Goal: Task Accomplishment & Management: Use online tool/utility

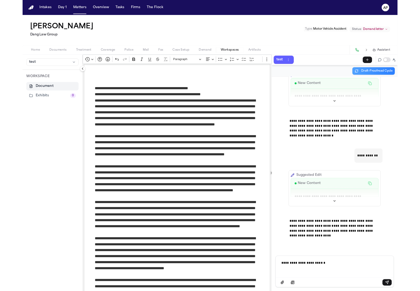
scroll to position [291, 0]
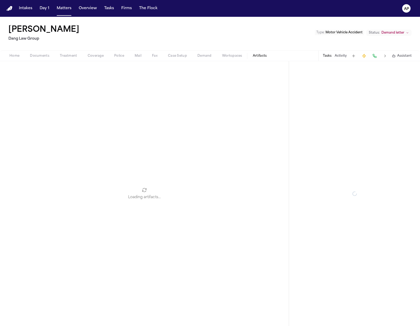
click at [253, 54] on span "Artifacts" at bounding box center [260, 56] width 14 height 4
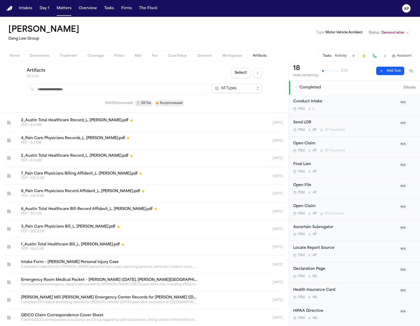
click at [235, 51] on div "Home Documents Treatment Coverage Police Mail Fax Case Setup Demand Workspaces …" at bounding box center [210, 55] width 420 height 11
click at [235, 54] on span "Workspaces" at bounding box center [232, 56] width 20 height 4
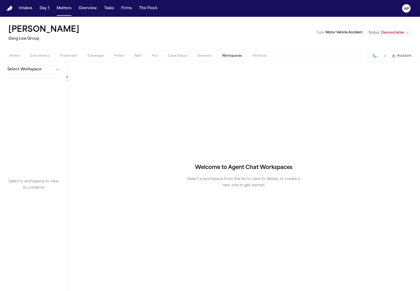
click at [258, 52] on div "Home Documents Treatment Coverage Police Mail Fax Case Setup Demand Workspaces …" at bounding box center [210, 55] width 420 height 11
click at [259, 57] on span "Artifacts" at bounding box center [260, 56] width 14 height 4
click at [227, 58] on button "Workspaces" at bounding box center [232, 56] width 31 height 6
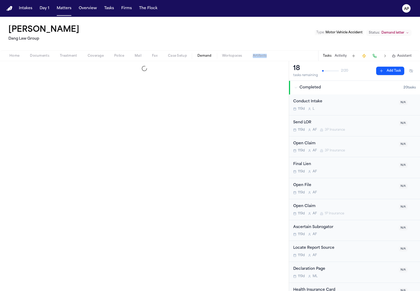
click at [203, 53] on button "Demand" at bounding box center [204, 56] width 25 height 6
click at [154, 56] on span "Fax" at bounding box center [155, 56] width 6 height 4
click at [126, 59] on div "Home Documents Treatment Coverage Police Mail Fax Case Setup Demand Workspaces …" at bounding box center [210, 55] width 420 height 11
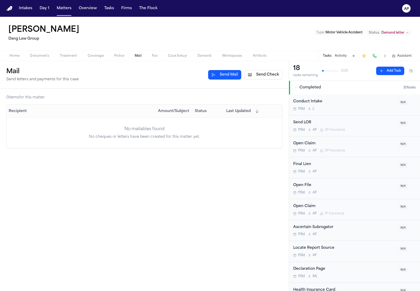
click at [135, 55] on span "Mail" at bounding box center [138, 56] width 7 height 4
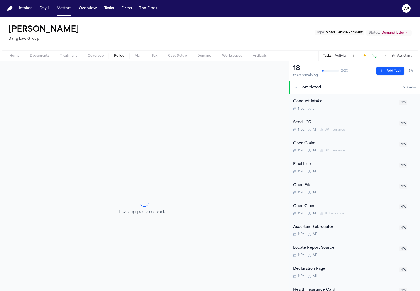
click at [109, 55] on button "Police" at bounding box center [119, 56] width 20 height 6
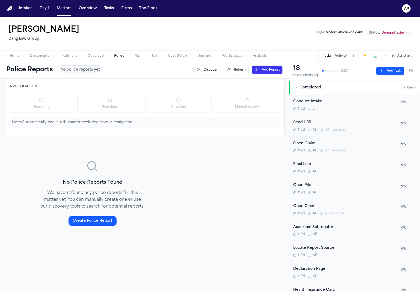
click at [81, 54] on button "Treatment" at bounding box center [69, 56] width 28 height 6
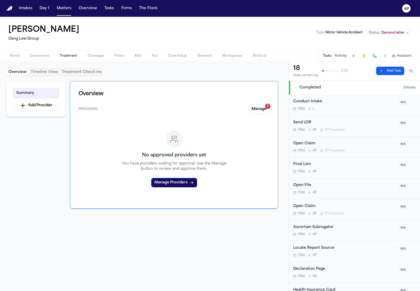
click at [59, 57] on button "Treatment" at bounding box center [69, 56] width 28 height 6
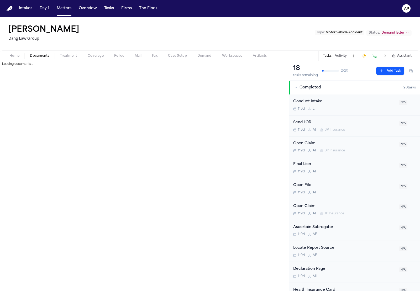
click at [35, 54] on span "Documents" at bounding box center [39, 56] width 19 height 4
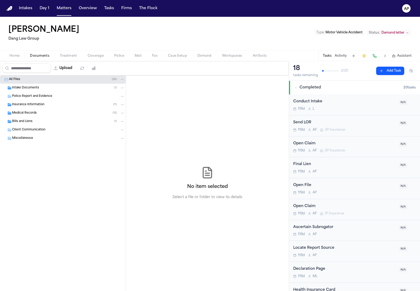
click at [27, 56] on button "Documents" at bounding box center [40, 56] width 30 height 6
click at [18, 52] on div "Home Documents Treatment Coverage Police Mail Fax Case Setup Demand Workspaces …" at bounding box center [210, 55] width 420 height 11
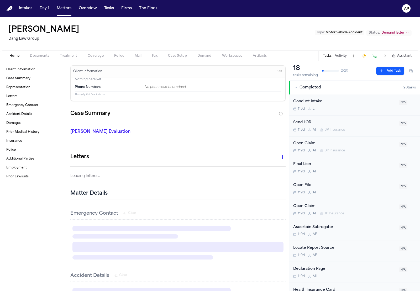
click at [17, 54] on span "Home" at bounding box center [14, 56] width 10 height 4
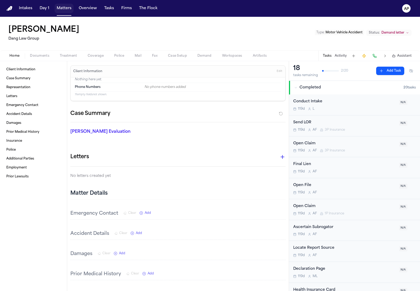
click at [60, 10] on button "Matters" at bounding box center [64, 8] width 19 height 9
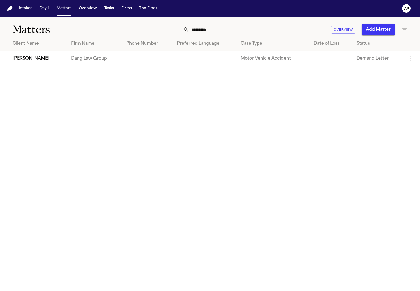
click at [227, 33] on input "*********" at bounding box center [257, 30] width 136 height 12
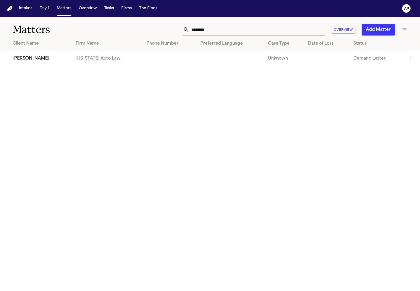
type input "********"
click at [142, 64] on td at bounding box center [169, 58] width 54 height 15
click at [51, 68] on main "Matters ******** Overview Add Matter Client Name Firm Name Phone Number Preferr…" at bounding box center [210, 154] width 420 height 275
click at [51, 66] on td "[PERSON_NAME]" at bounding box center [35, 58] width 71 height 15
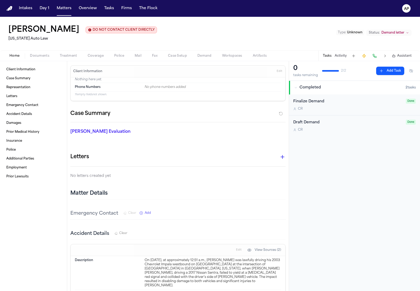
click at [220, 56] on button "Workspaces" at bounding box center [232, 56] width 31 height 6
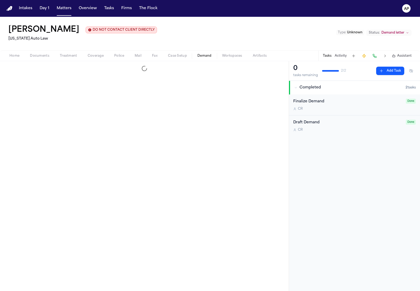
click at [206, 58] on span "Demand" at bounding box center [205, 56] width 14 height 4
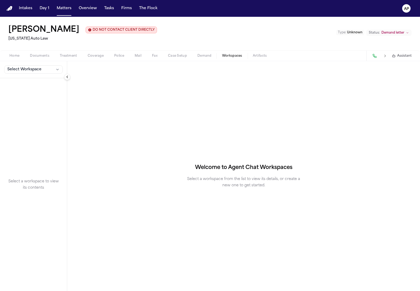
click at [220, 56] on button "Workspaces" at bounding box center [232, 56] width 31 height 6
click at [33, 70] on span "Select Workspace" at bounding box center [24, 69] width 34 height 5
click at [30, 85] on button "[PERSON_NAME] Agent Demand" at bounding box center [41, 82] width 76 height 8
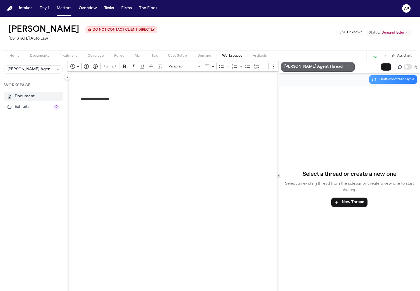
click at [308, 70] on p "[PERSON_NAME] Agent Thread" at bounding box center [314, 67] width 58 height 6
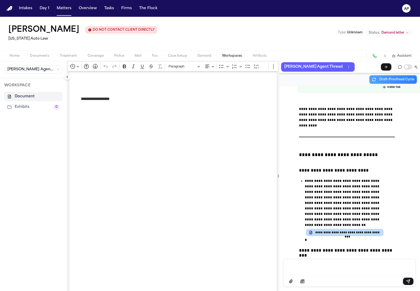
scroll to position [881, 0]
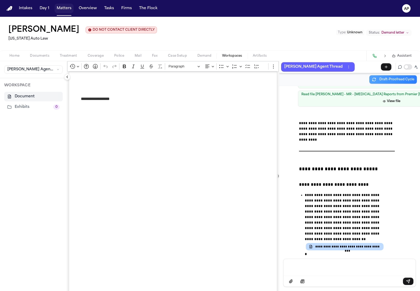
click at [69, 7] on button "Matters" at bounding box center [64, 8] width 19 height 9
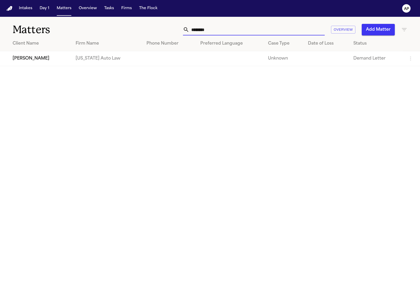
click at [246, 29] on input "********" at bounding box center [257, 30] width 136 height 12
click at [249, 43] on div "Matters ******** Overview Add Matter Client Name Firm Name Phone Number Preferr…" at bounding box center [210, 41] width 420 height 49
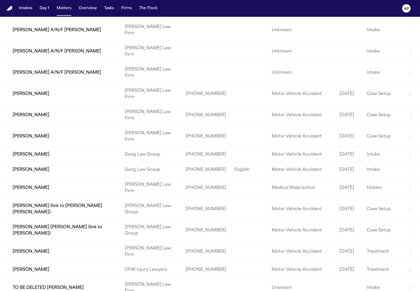
scroll to position [3412, 0]
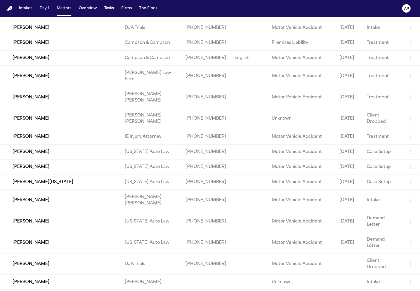
scroll to position [14634, 0]
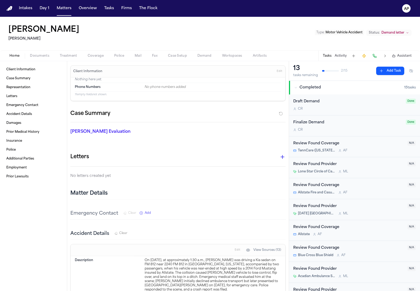
click at [228, 54] on span "Workspaces" at bounding box center [232, 56] width 20 height 4
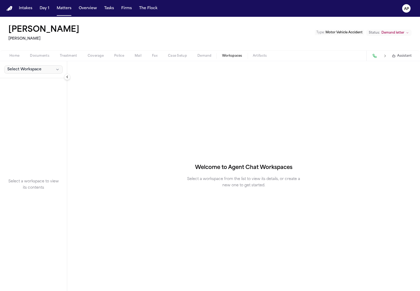
click at [35, 66] on button "Select Workspace" at bounding box center [33, 69] width 59 height 8
click at [33, 81] on span "[PERSON_NAME] Agent Demand" at bounding box center [36, 81] width 61 height 5
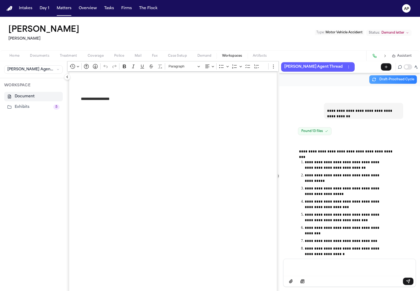
click at [217, 55] on button "Workspaces" at bounding box center [232, 56] width 31 height 6
click at [211, 55] on span "Demand" at bounding box center [205, 56] width 14 height 4
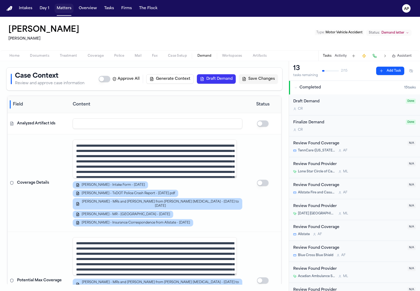
click at [61, 8] on button "Matters" at bounding box center [64, 8] width 19 height 9
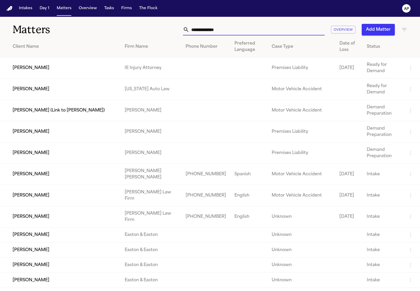
click at [191, 26] on input "text" at bounding box center [257, 30] width 136 height 12
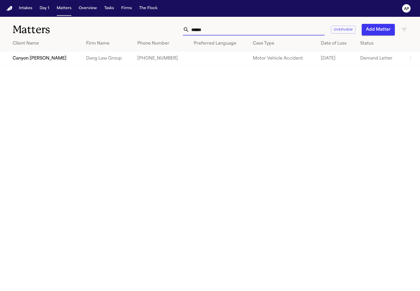
type input "******"
click at [82, 66] on td "Dang Law Group" at bounding box center [107, 58] width 51 height 15
click at [66, 48] on th "Client Name" at bounding box center [41, 43] width 82 height 15
click at [66, 55] on td "Canyon [PERSON_NAME]" at bounding box center [41, 58] width 82 height 15
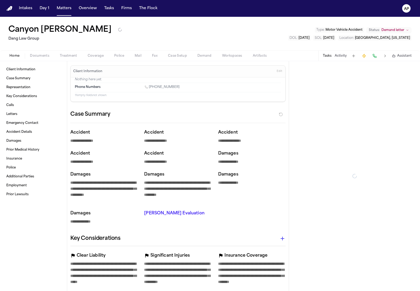
type textarea "*"
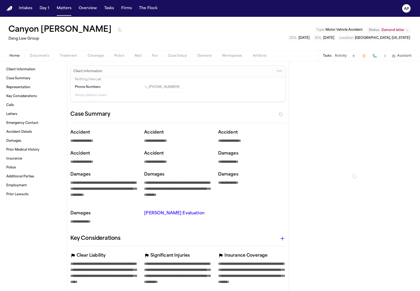
type textarea "*"
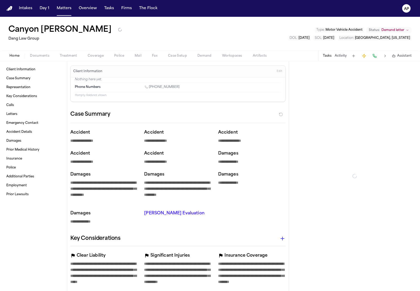
type textarea "*"
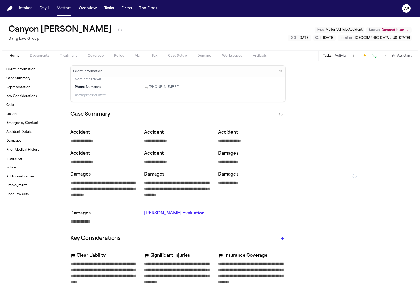
type textarea "*"
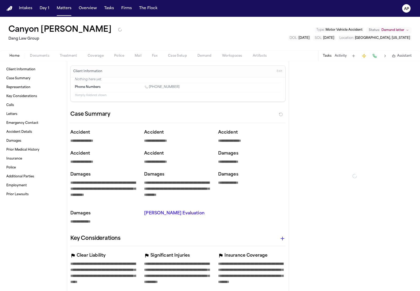
type textarea "*"
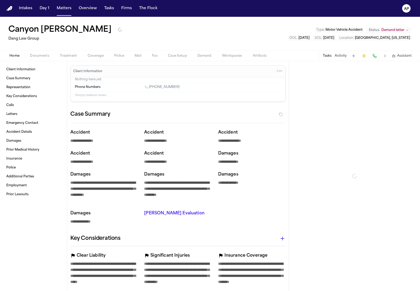
type textarea "*"
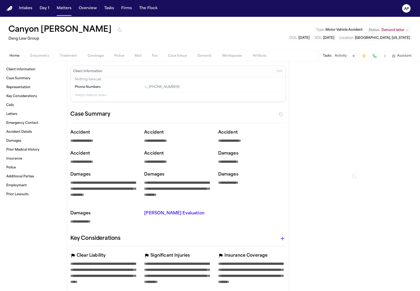
type textarea "*"
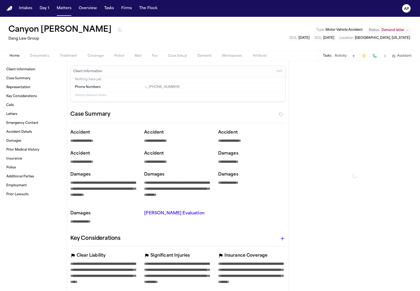
type textarea "*"
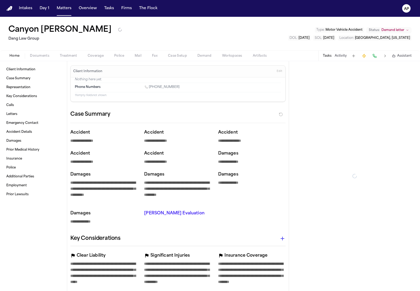
type textarea "*"
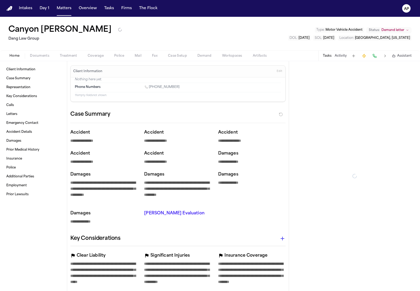
type textarea "*"
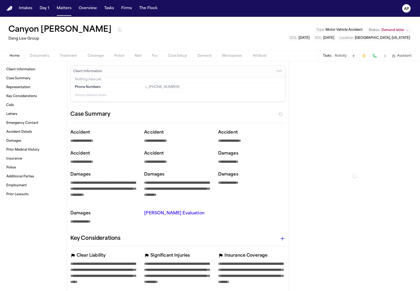
type textarea "*"
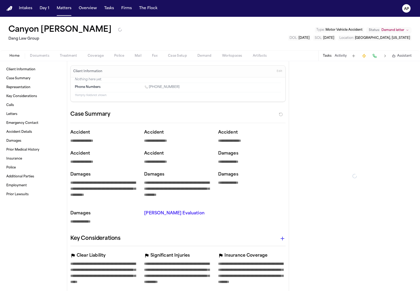
type textarea "*"
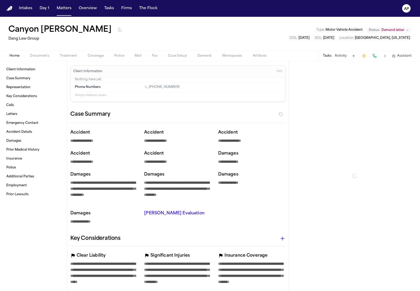
type textarea "*"
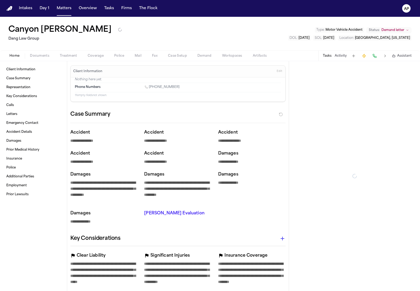
type textarea "*"
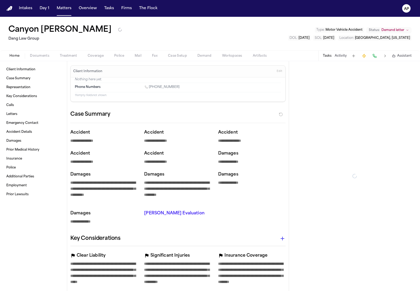
type textarea "*"
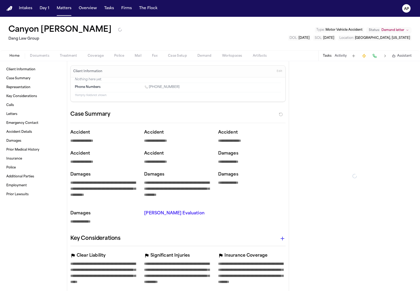
type textarea "*"
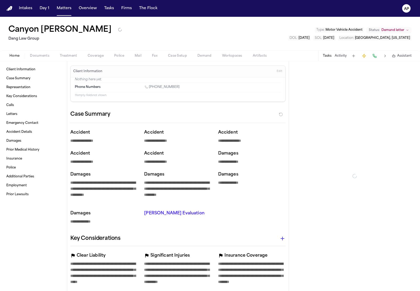
type textarea "*"
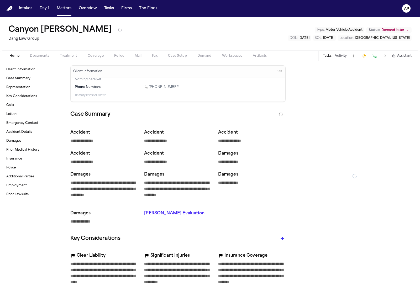
type textarea "*"
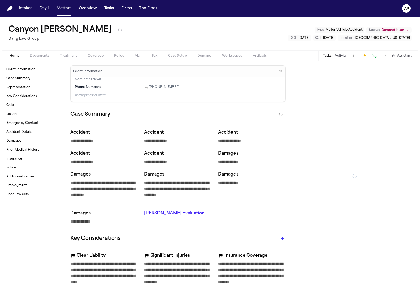
type textarea "*"
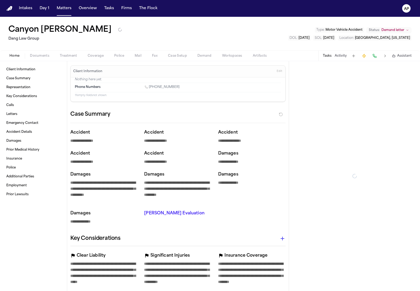
type textarea "*"
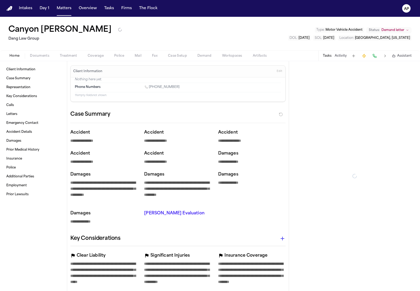
type textarea "*"
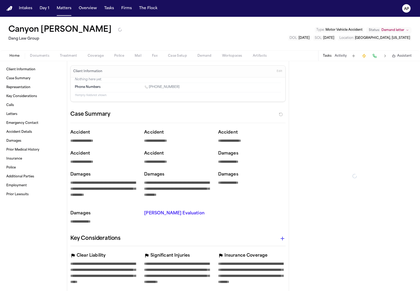
type textarea "*"
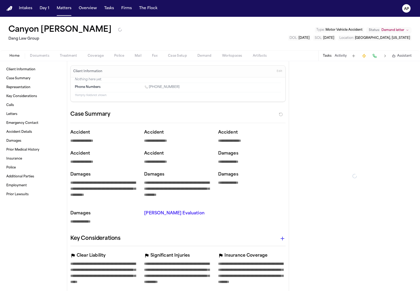
type textarea "*"
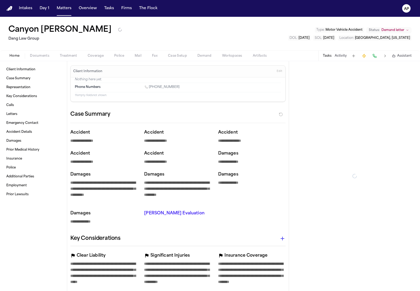
type textarea "*"
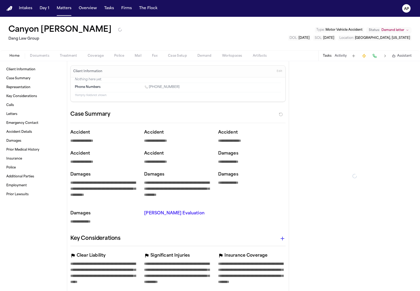
type textarea "*"
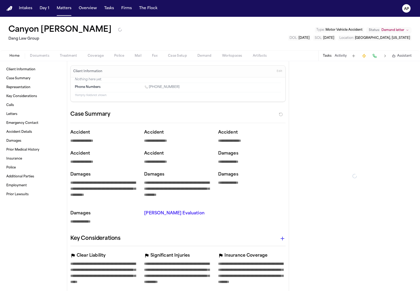
type textarea "*"
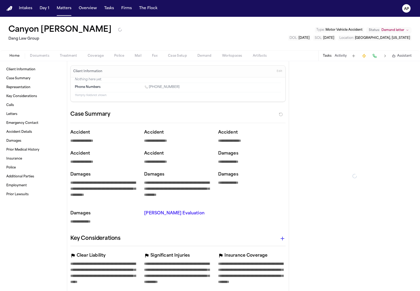
type textarea "*"
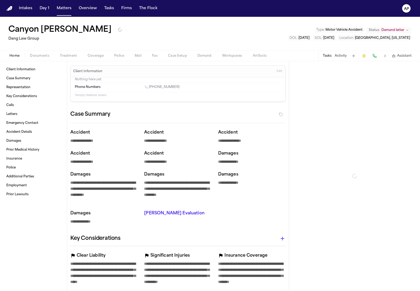
type textarea "*"
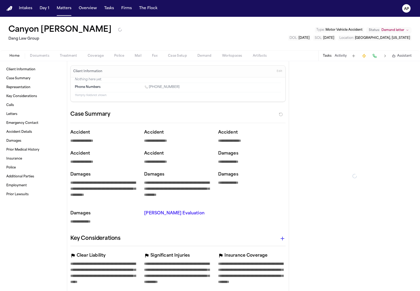
type textarea "*"
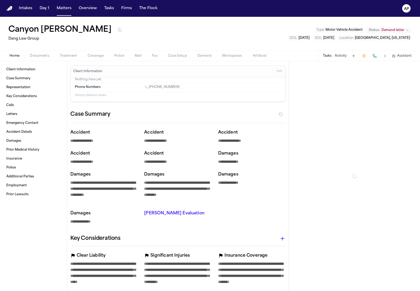
type textarea "*"
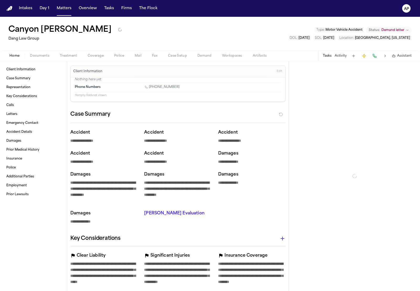
type textarea "*"
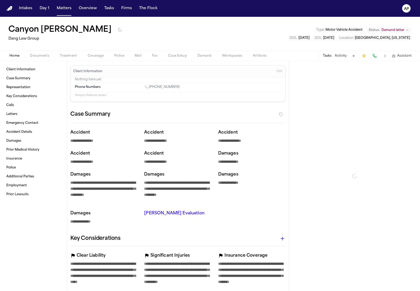
type textarea "*"
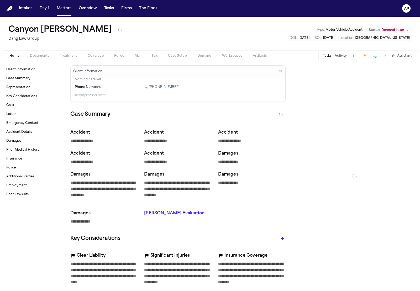
type textarea "*"
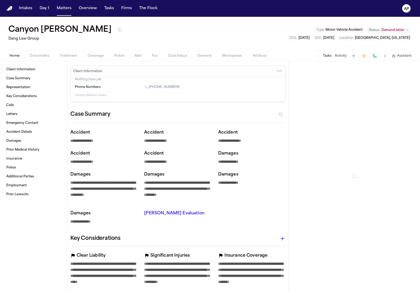
type textarea "*"
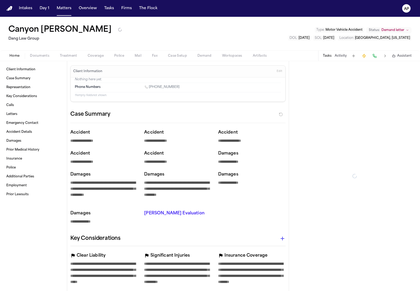
type textarea "*"
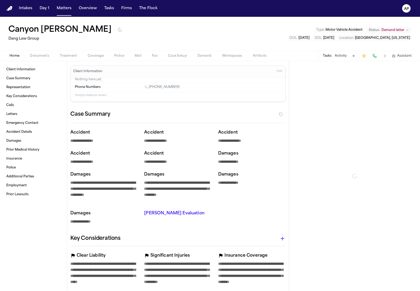
type textarea "*"
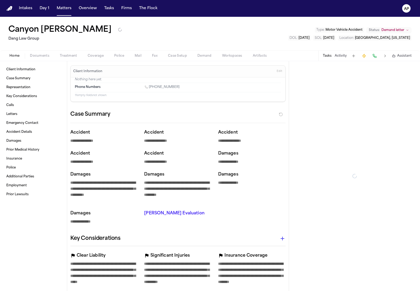
type textarea "*"
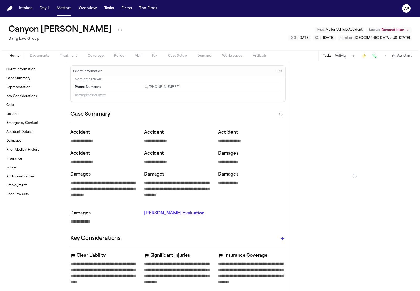
type textarea "*"
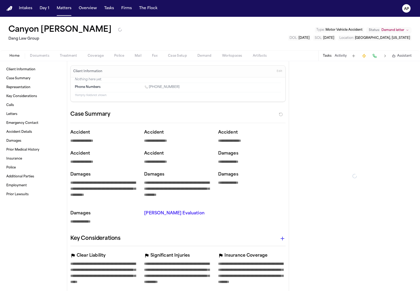
type textarea "*"
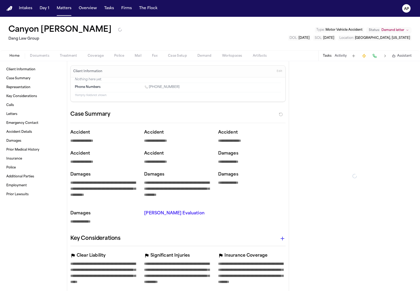
type textarea "*"
click at [230, 56] on span "Workspaces" at bounding box center [232, 56] width 20 height 4
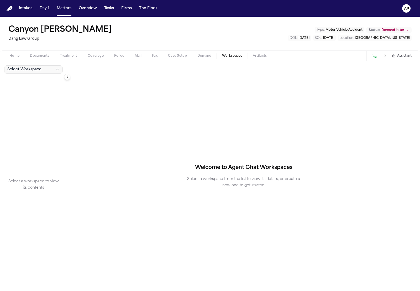
click at [49, 66] on button "Select Workspace" at bounding box center [33, 69] width 59 height 8
click at [32, 90] on span "[PERSON_NAME] Agent Demand" at bounding box center [36, 89] width 61 height 5
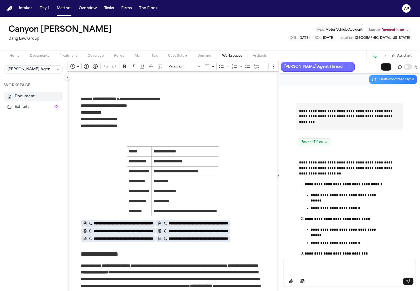
click at [294, 68] on p "[PERSON_NAME] Agent Thread" at bounding box center [314, 67] width 58 height 6
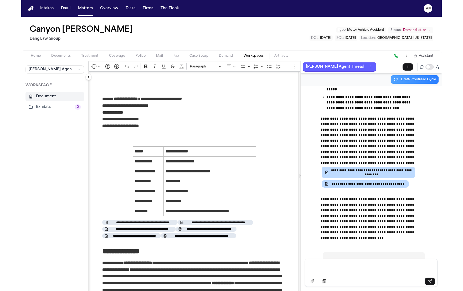
scroll to position [18350, 0]
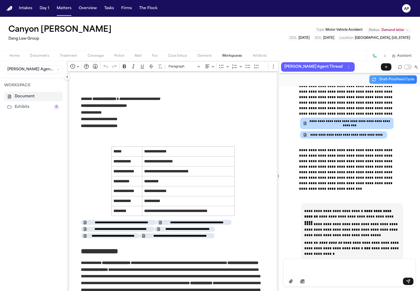
click at [385, 56] on button at bounding box center [385, 55] width 7 height 7
click at [389, 70] on button "button" at bounding box center [386, 66] width 11 height 7
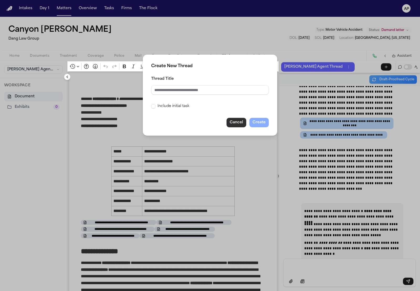
click at [236, 122] on button "Cancel" at bounding box center [237, 122] width 20 height 9
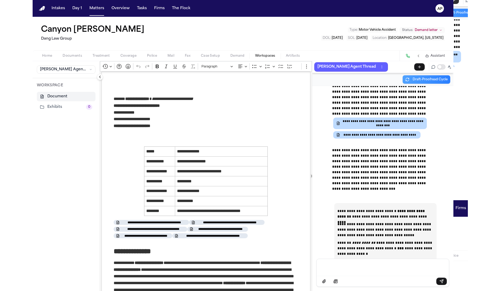
scroll to position [15704, 0]
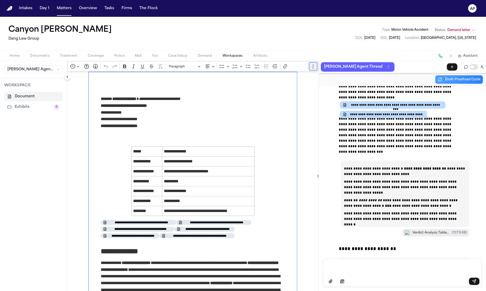
click at [310, 66] on icon "Editor toolbar" at bounding box center [312, 66] width 5 height 5
click at [286, 69] on icon "Editor toolbar" at bounding box center [284, 66] width 5 height 5
click at [238, 105] on p "**********" at bounding box center [193, 115] width 184 height 27
click at [37, 107] on button "Exhibits 0" at bounding box center [33, 106] width 59 height 9
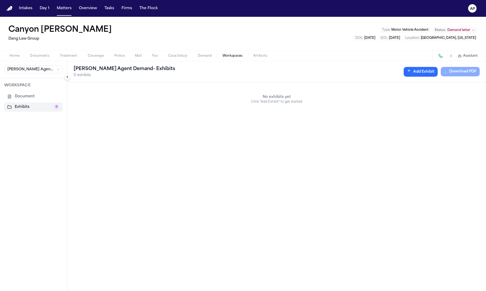
click at [403, 74] on button "Add Exhibit" at bounding box center [420, 72] width 34 height 10
click at [420, 100] on input "Document" at bounding box center [420, 97] width 76 height 9
click at [417, 125] on input "Exhibit Name" at bounding box center [420, 120] width 76 height 9
click at [420, 99] on button "button" at bounding box center [453, 97] width 8 height 9
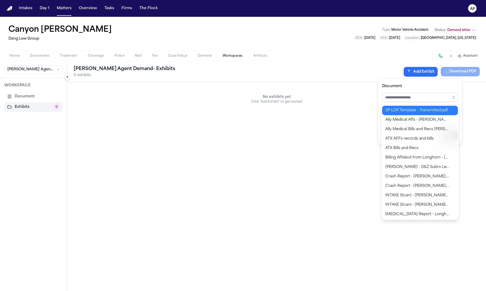
click at [311, 115] on div "[PERSON_NAME] Agent Demand - Exhibits 0 exhibits Add Exhibit Download PDF No ex…" at bounding box center [276, 176] width 418 height 230
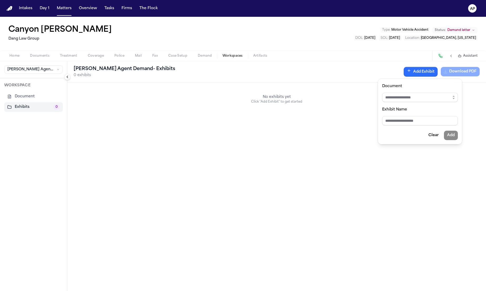
click at [218, 117] on div "[PERSON_NAME] Agent Demand - Exhibits 0 exhibits Add Exhibit Download PDF No ex…" at bounding box center [276, 176] width 418 height 230
click at [44, 70] on span "[PERSON_NAME] Agent Demand" at bounding box center [30, 69] width 47 height 5
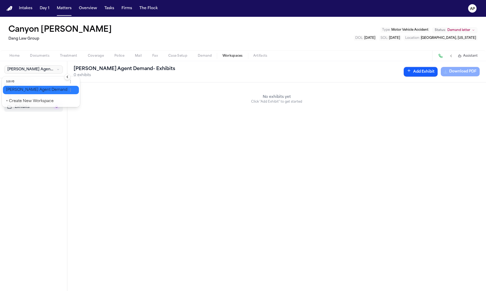
click at [37, 89] on span "[PERSON_NAME] Agent Demand" at bounding box center [36, 89] width 61 height 5
click at [241, 54] on span "Workspaces" at bounding box center [232, 56] width 20 height 4
click at [31, 75] on div "[PERSON_NAME] Agent Demand" at bounding box center [33, 69] width 67 height 17
click at [29, 63] on div "[PERSON_NAME] Agent Demand" at bounding box center [33, 69] width 67 height 17
click at [30, 65] on div "[PERSON_NAME] Agent Demand" at bounding box center [33, 69] width 67 height 17
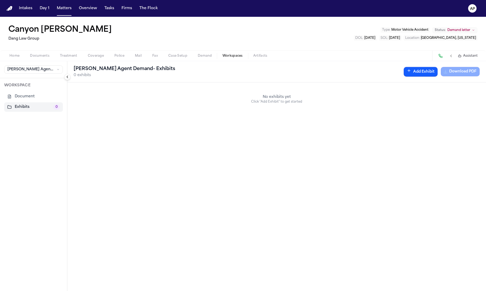
click at [33, 98] on button "Document" at bounding box center [33, 96] width 59 height 9
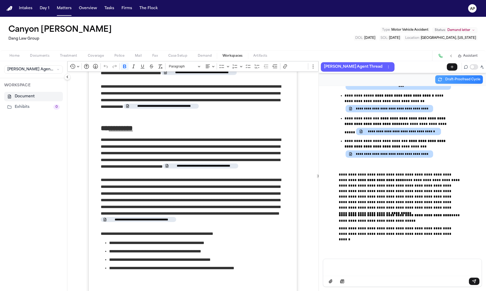
scroll to position [3143, 0]
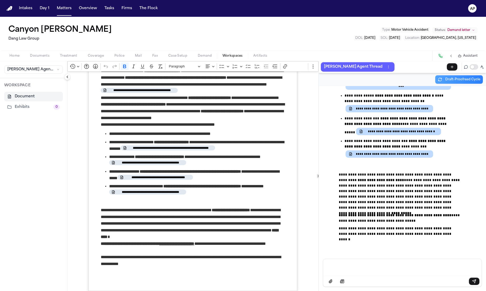
click at [413, 269] on p "Message input" at bounding box center [402, 267] width 146 height 5
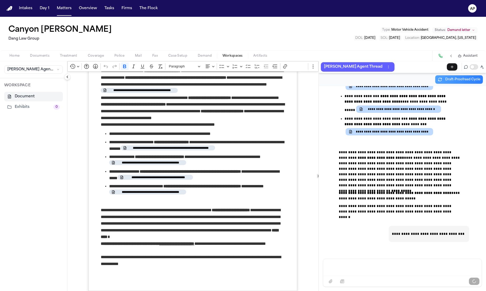
scroll to position [17226, 0]
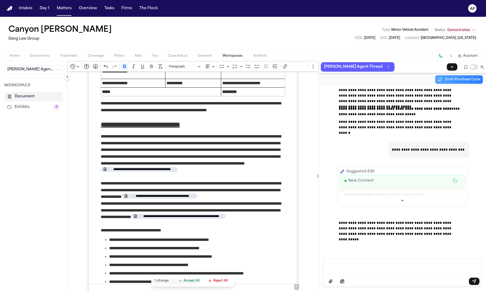
scroll to position [1833, 0]
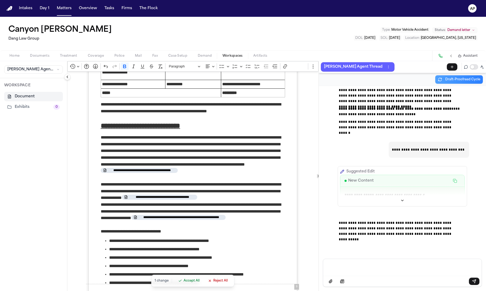
click at [187, 283] on span "Accept All" at bounding box center [191, 281] width 16 height 4
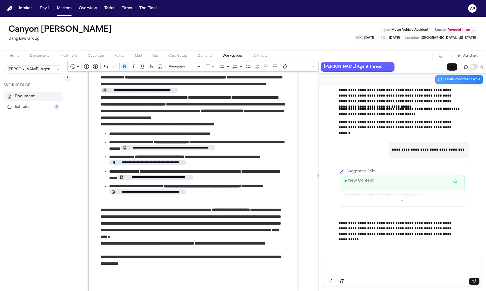
scroll to position [17305, 0]
click at [206, 59] on div "Home Documents Treatment Coverage Police Mail Fax Case Setup Demand Workspaces …" at bounding box center [243, 55] width 486 height 11
click at [206, 57] on span "Demand" at bounding box center [205, 56] width 14 height 4
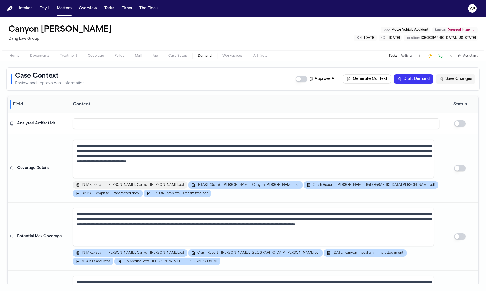
click at [112, 186] on span "INTAKE (Scan) - [PERSON_NAME], Canyon [PERSON_NAME].pdf" at bounding box center [133, 185] width 102 height 4
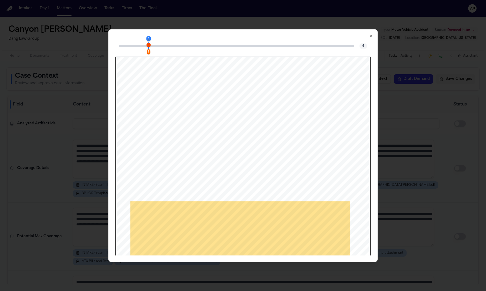
click at [364, 40] on div "1 1 2 4" at bounding box center [243, 46] width 256 height 21
click at [367, 38] on div "1 1 2 4" at bounding box center [243, 46] width 256 height 21
click at [369, 37] on icon "button" at bounding box center [371, 36] width 4 height 4
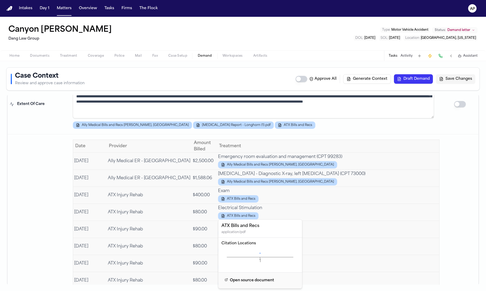
scroll to position [468, 0]
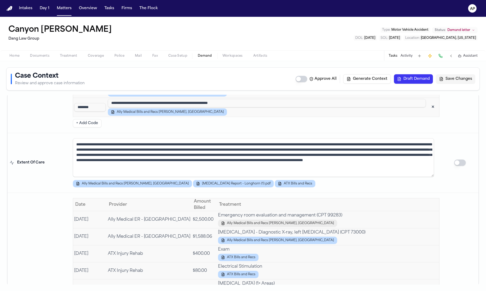
click at [260, 223] on span "Ally Medical Bills and Recs [PERSON_NAME], [GEOGRAPHIC_DATA]" at bounding box center [280, 223] width 107 height 4
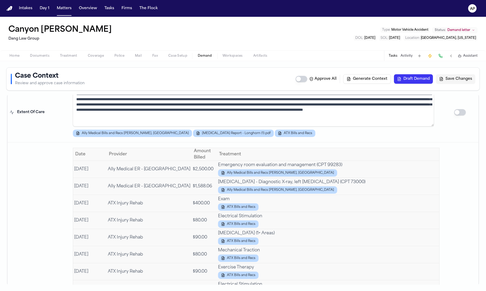
scroll to position [518, 0]
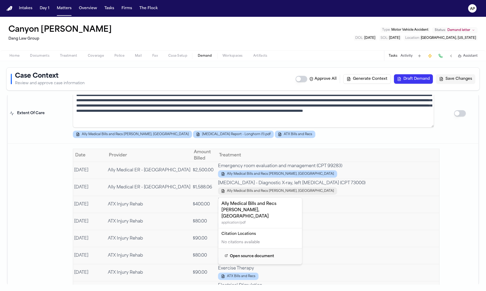
click at [275, 195] on button "Ally Medical Bills and Recs [PERSON_NAME], [GEOGRAPHIC_DATA]" at bounding box center [277, 191] width 119 height 7
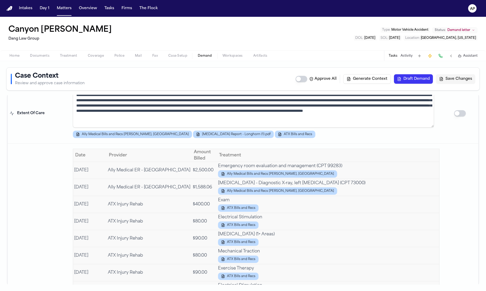
drag, startPoint x: 340, startPoint y: 192, endPoint x: 347, endPoint y: 191, distance: 6.9
click at [347, 191] on div "Ally Medical Bills and Recs [PERSON_NAME], [GEOGRAPHIC_DATA]" at bounding box center [328, 191] width 220 height 7
click at [256, 209] on button "ATX Bills and Recs" at bounding box center [238, 208] width 40 height 7
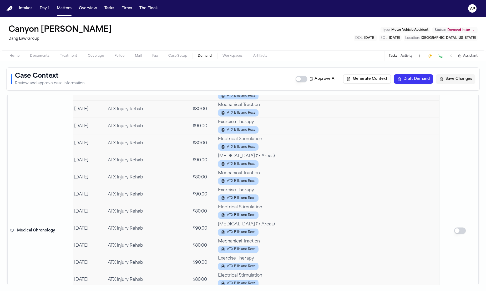
click at [241, 182] on td "Mechanical Traction ATX Bills and Recs" at bounding box center [328, 177] width 222 height 17
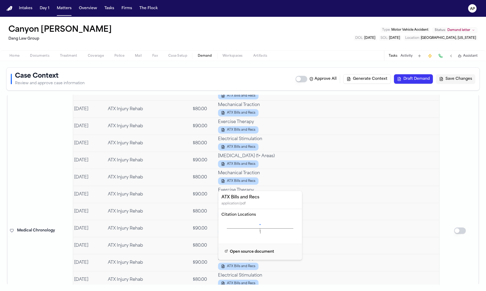
scroll to position [498, 0]
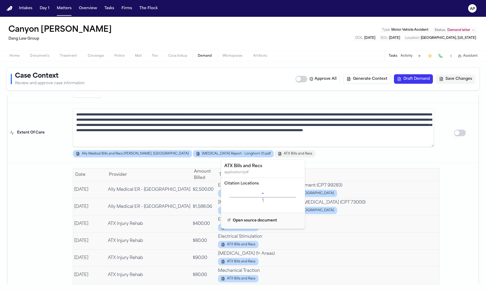
click at [278, 155] on icon "button" at bounding box center [279, 153] width 2 height 3
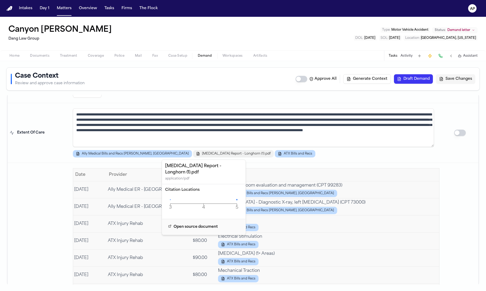
click at [193, 158] on button "[MEDICAL_DATA] Report - Longhorn (1).pdf" at bounding box center [233, 153] width 81 height 7
click at [202, 156] on span "[MEDICAL_DATA] Report - Longhorn (1).pdf" at bounding box center [236, 154] width 69 height 4
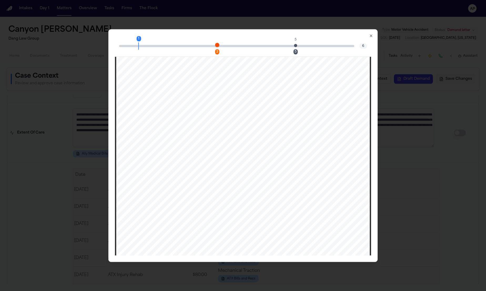
scroll to position [661, 0]
click at [217, 51] on div "3" at bounding box center [217, 51] width 4 height 5
click at [295, 50] on div "5" at bounding box center [295, 51] width 4 height 5
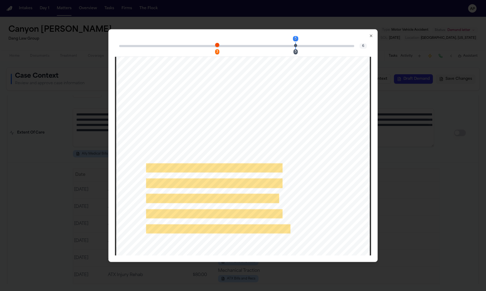
scroll to position [1429, 0]
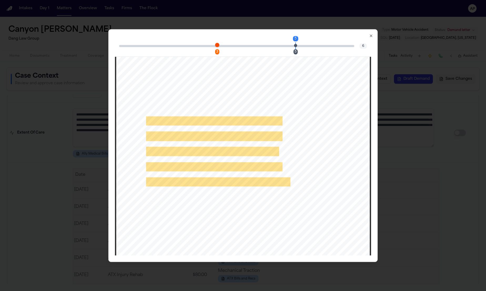
drag, startPoint x: 142, startPoint y: 114, endPoint x: 246, endPoint y: 194, distance: 131.3
click at [246, 194] on div "NORTH AUSTIN•CEDAR PARK•WESTLAKE•SOUTH AUSTIN KILLEEN•BASTROP•ONION CREEK•MARBL…" at bounding box center [242, 113] width 253 height 328
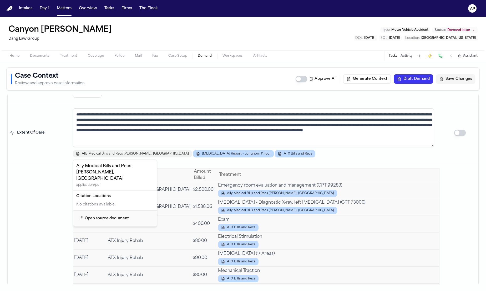
click at [85, 153] on span "Ally Medical Bills and Recs [PERSON_NAME], [GEOGRAPHIC_DATA]" at bounding box center [135, 154] width 107 height 4
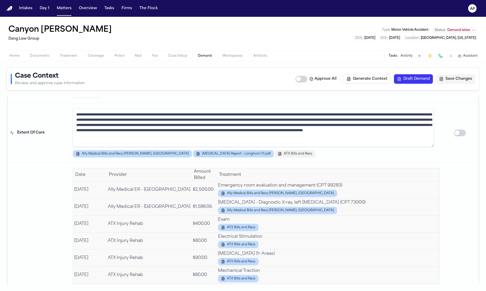
click at [275, 158] on button "ATX Bills and Recs" at bounding box center [295, 153] width 40 height 7
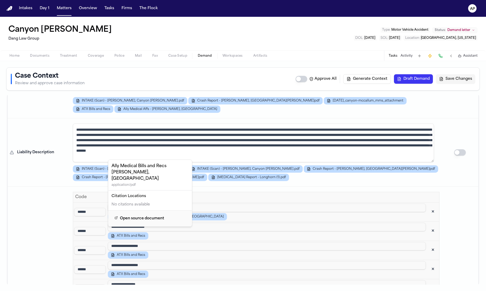
scroll to position [109, 0]
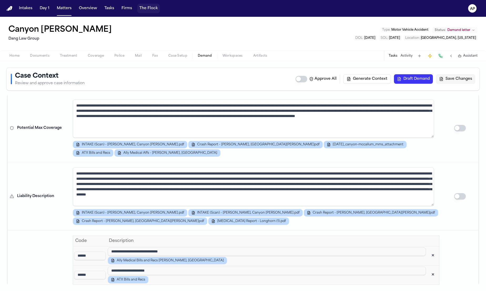
click at [144, 8] on button "The Flock" at bounding box center [148, 8] width 23 height 9
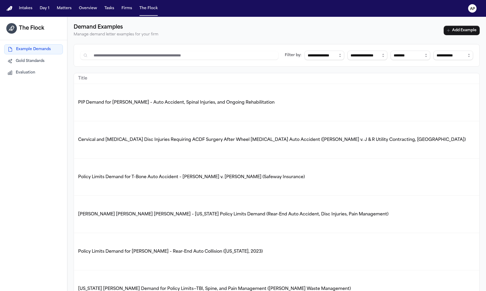
click at [28, 78] on div "Example Demands Gold Standards Evaluation" at bounding box center [33, 61] width 67 height 42
click at [27, 74] on span "Evaluation" at bounding box center [25, 72] width 19 height 5
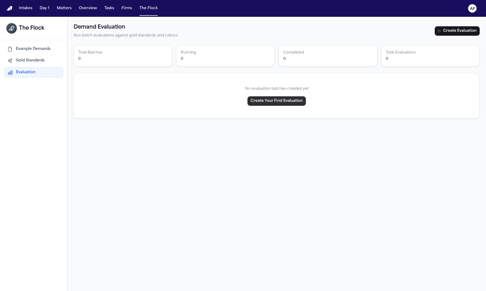
click at [267, 103] on button "Create Your First Evaluation" at bounding box center [276, 100] width 58 height 9
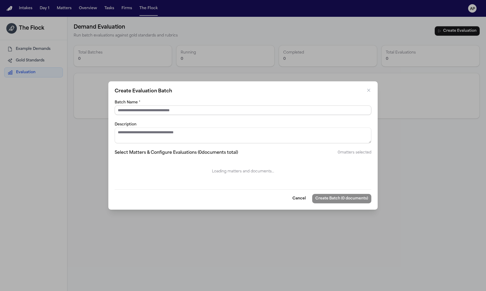
click at [124, 108] on input "Batch Name *" at bounding box center [243, 110] width 256 height 9
click at [99, 74] on div "Create Evaluation Batch Batch Name * Description Select Matters & Configure Eva…" at bounding box center [243, 145] width 486 height 291
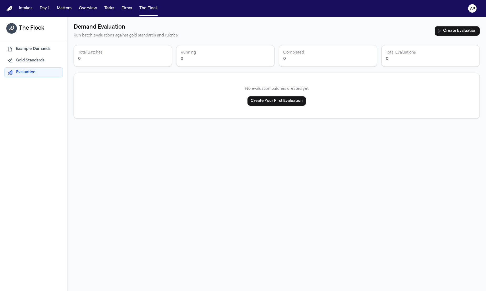
click at [29, 58] on span "Gold Standards" at bounding box center [30, 60] width 29 height 5
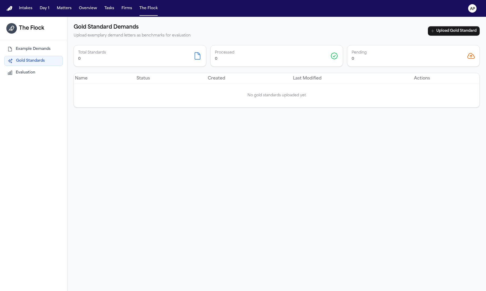
click at [26, 72] on span "Evaluation" at bounding box center [25, 72] width 19 height 5
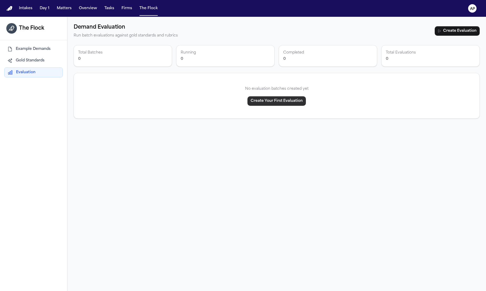
click at [281, 104] on button "Create Your First Evaluation" at bounding box center [276, 100] width 58 height 9
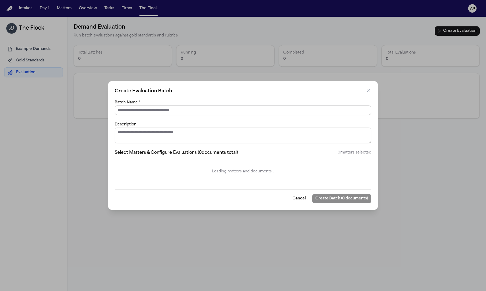
click at [155, 113] on input "Batch Name *" at bounding box center [243, 110] width 256 height 9
click at [226, 96] on div "Create Evaluation Batch Batch Name * Description Select Matters & Configure Eva…" at bounding box center [242, 145] width 269 height 128
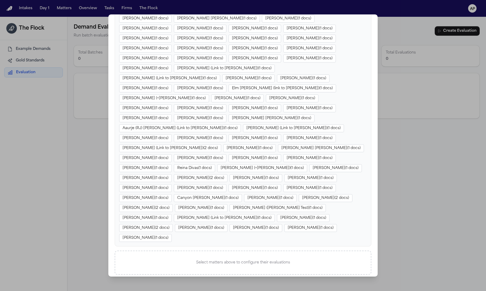
scroll to position [17, 0]
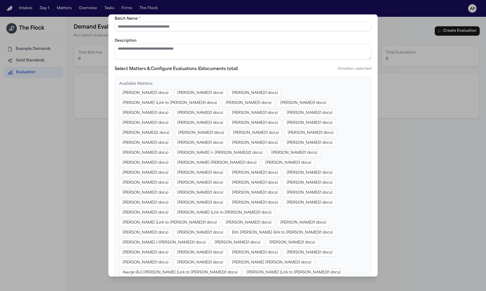
click at [340, 122] on div "Julia Sanders ( 1 docs) Janeth Gonzalez ( 1 docs) Michael Ford ( 1 docs) Mikhai…" at bounding box center [242, 237] width 247 height 297
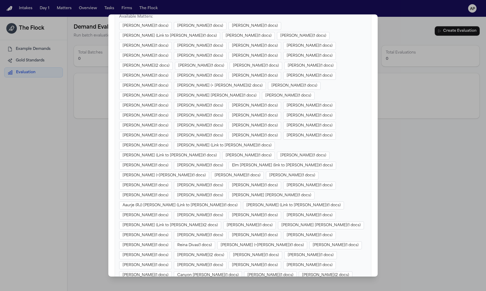
scroll to position [161, 0]
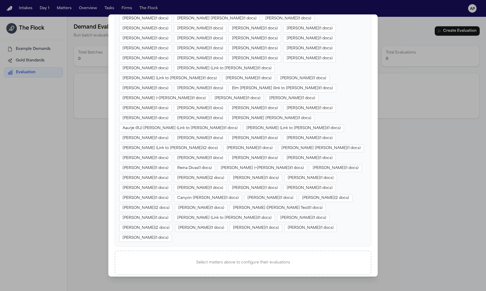
click at [338, 213] on div "Julia Sanders ( 1 docs) Janeth Gonzalez ( 1 docs) Michael Ford ( 1 docs) Mikhai…" at bounding box center [242, 93] width 247 height 297
click at [342, 216] on div "Julia Sanders ( 1 docs) Janeth Gonzalez ( 1 docs) Michael Ford ( 1 docs) Mikhai…" at bounding box center [242, 93] width 247 height 297
click at [157, 251] on div "Select matters above to configure their evaluations" at bounding box center [243, 263] width 256 height 24
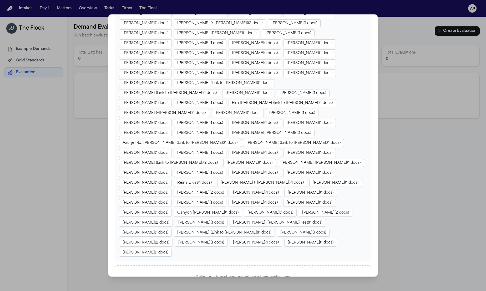
click at [283, 169] on button "Jeremiah Forrest ( 1 docs)" at bounding box center [309, 173] width 53 height 8
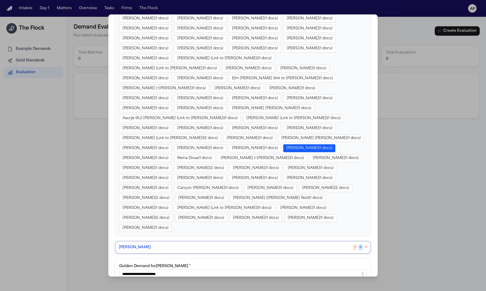
click at [283, 144] on button "Jeremiah Forrest ( 1 docs)" at bounding box center [309, 148] width 52 height 8
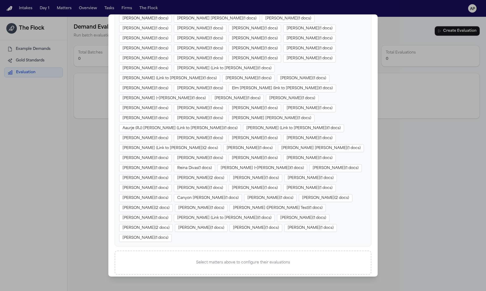
click at [83, 200] on div "Create Evaluation Batch Batch Name * Description Select Matters & Configure Eva…" at bounding box center [243, 145] width 486 height 291
